Goal: Information Seeking & Learning: Learn about a topic

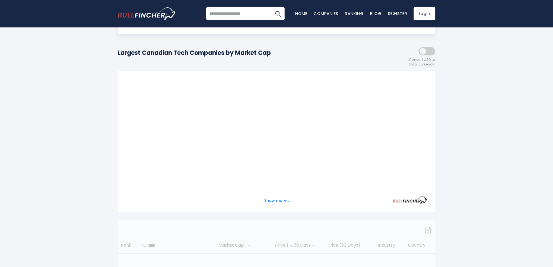
scroll to position [63, 0]
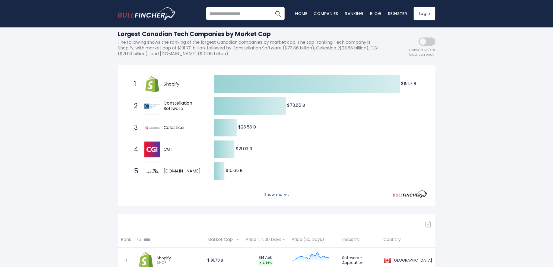
click at [276, 194] on button "Show more..." at bounding box center [276, 194] width 31 height 9
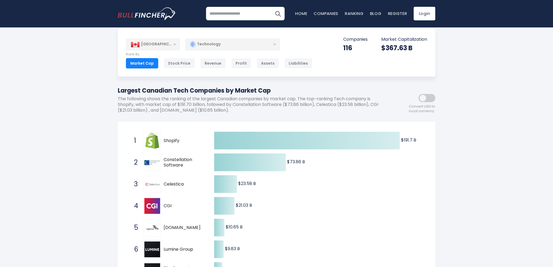
scroll to position [0, 0]
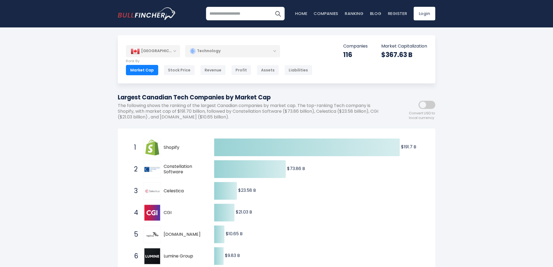
click at [262, 54] on div "Technology" at bounding box center [232, 51] width 95 height 12
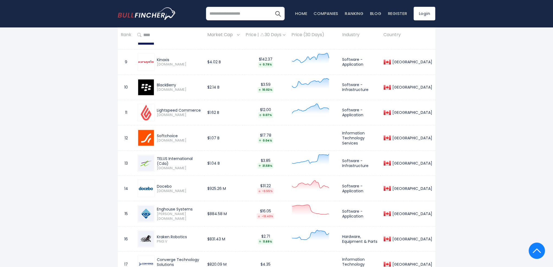
scroll to position [507, 0]
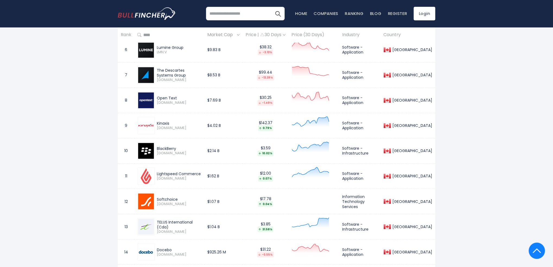
click at [168, 74] on div "The Descartes Systems Group" at bounding box center [179, 73] width 45 height 10
click at [143, 76] on img at bounding box center [146, 75] width 16 height 16
drag, startPoint x: 169, startPoint y: 73, endPoint x: 157, endPoint y: 71, distance: 12.6
click at [156, 71] on div "The Descartes Systems Group [DOMAIN_NAME]" at bounding box center [178, 75] width 47 height 14
